Goal: Navigation & Orientation: Find specific page/section

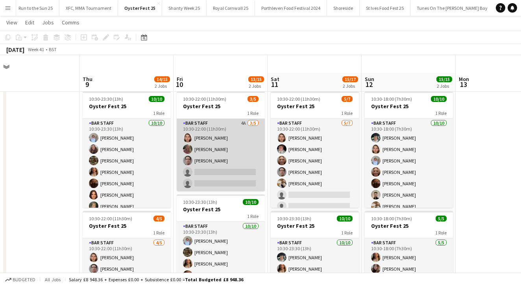
scroll to position [19, 0]
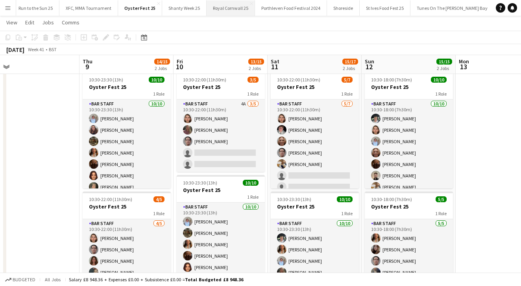
click at [219, 11] on button "Royal Cornwall 25 Close" at bounding box center [231, 7] width 48 height 15
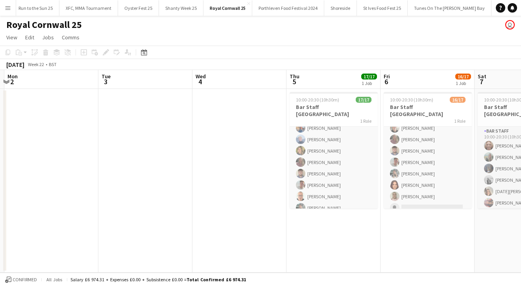
scroll to position [0, 252]
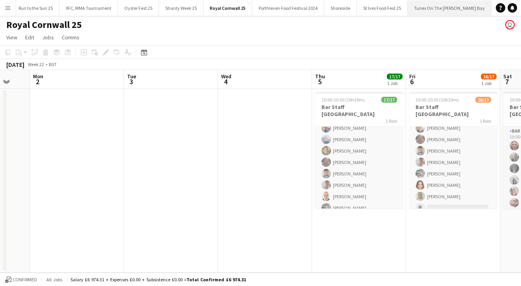
click at [444, 6] on button "Tunes On The [PERSON_NAME][GEOGRAPHIC_DATA]" at bounding box center [450, 7] width 84 height 15
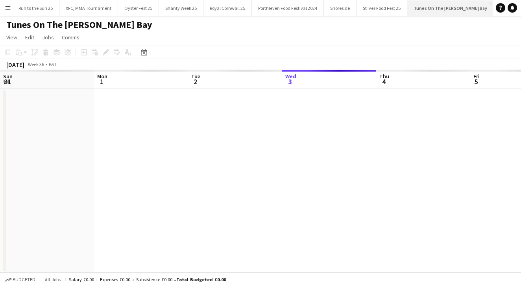
scroll to position [0, 188]
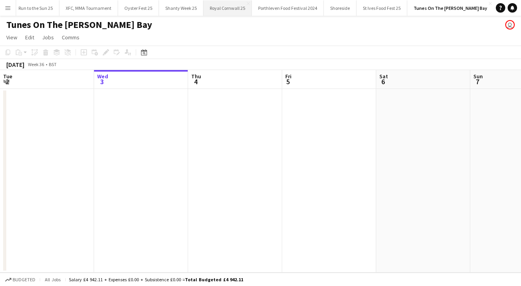
click at [234, 6] on button "Royal Cornwall 25 Close" at bounding box center [228, 7] width 48 height 15
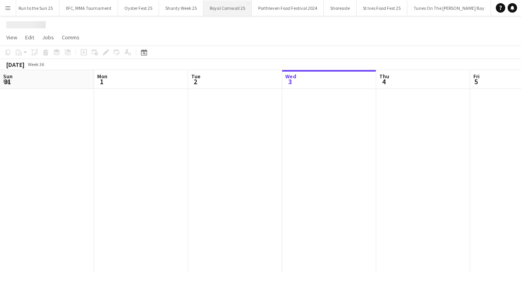
scroll to position [0, 188]
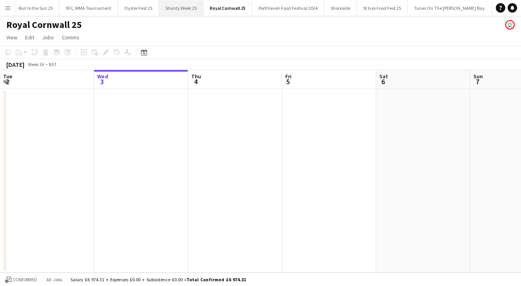
click at [181, 6] on button "Shanty Week 25 Close" at bounding box center [181, 7] width 45 height 15
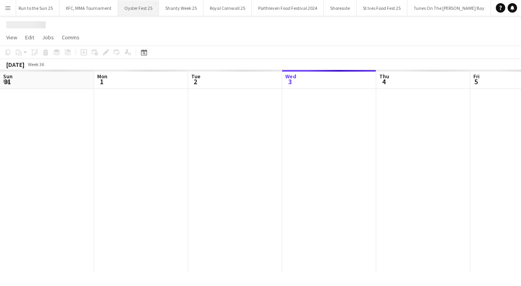
scroll to position [0, 188]
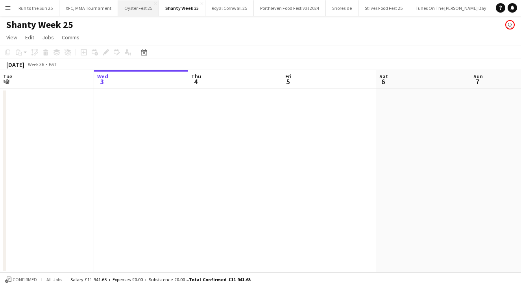
click at [131, 7] on button "Oyster Fest 25 Close" at bounding box center [138, 7] width 41 height 15
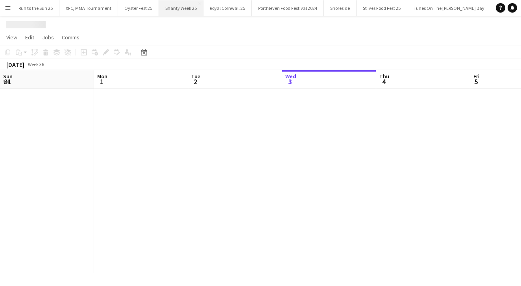
scroll to position [0, 188]
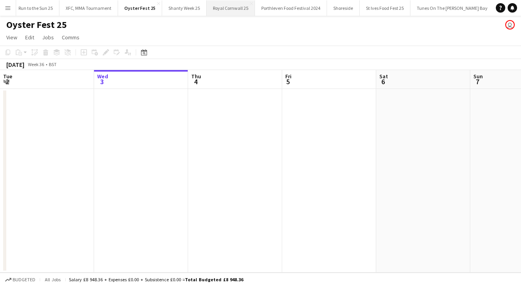
click at [223, 9] on button "Royal Cornwall 25 Close" at bounding box center [231, 7] width 48 height 15
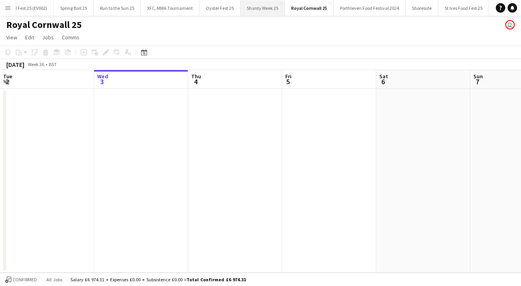
scroll to position [0, 33]
click at [128, 14] on button "Run to the Sun 25 Close" at bounding box center [119, 7] width 47 height 15
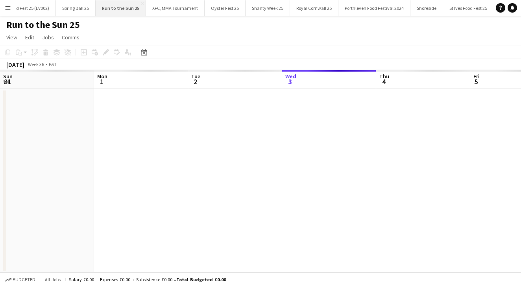
scroll to position [0, 188]
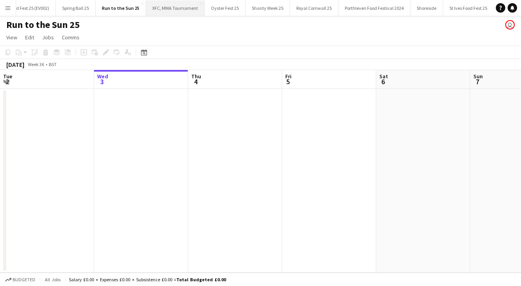
click at [162, 8] on button "XFC, MMA Tournament Close" at bounding box center [175, 7] width 59 height 15
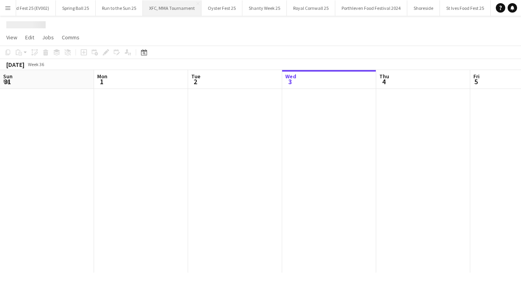
scroll to position [0, 188]
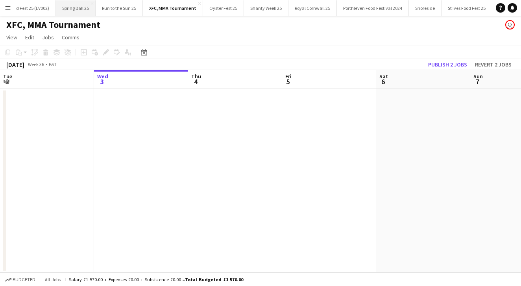
click at [80, 10] on button "Spring Ball 25 Close" at bounding box center [76, 7] width 40 height 15
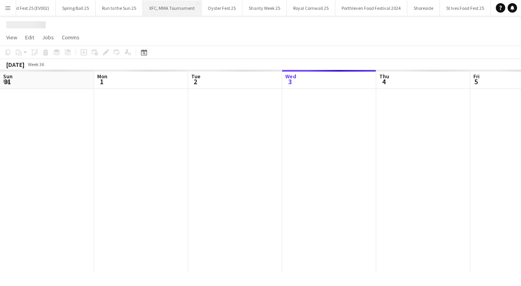
scroll to position [0, 188]
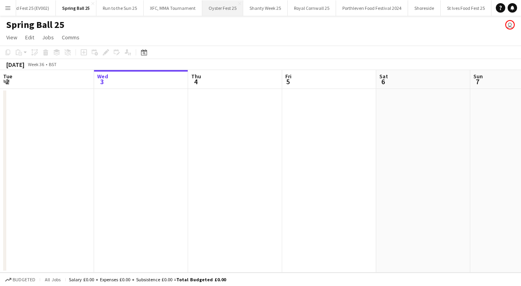
click at [213, 10] on button "Oyster Fest 25 Close" at bounding box center [222, 7] width 41 height 15
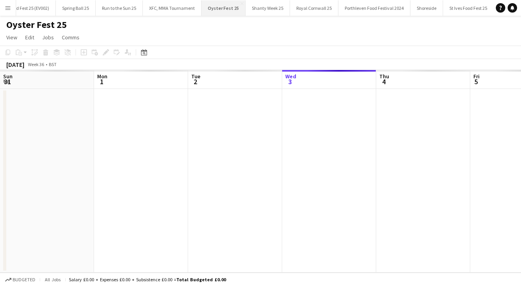
scroll to position [0, 188]
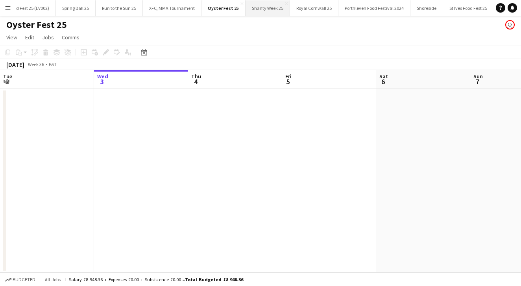
click at [271, 8] on button "Shanty Week 25 Close" at bounding box center [268, 7] width 45 height 15
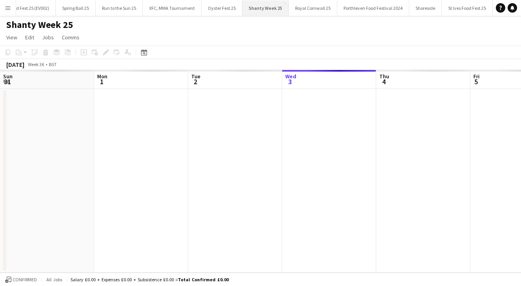
scroll to position [0, 188]
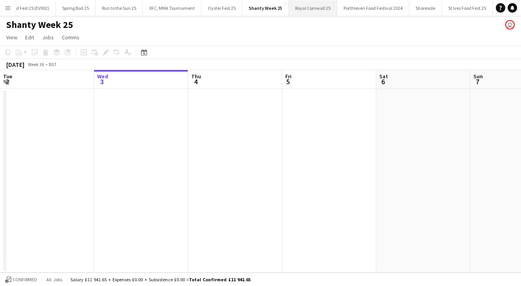
click at [304, 7] on button "Royal Cornwall 25 Close" at bounding box center [313, 7] width 48 height 15
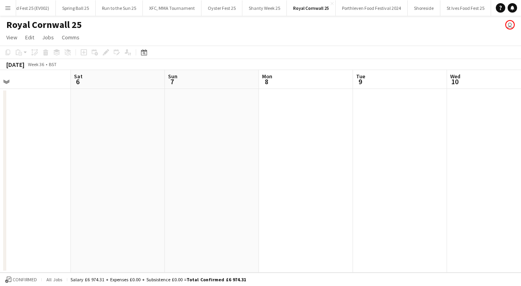
scroll to position [0, 219]
